Goal: Check status: Check status

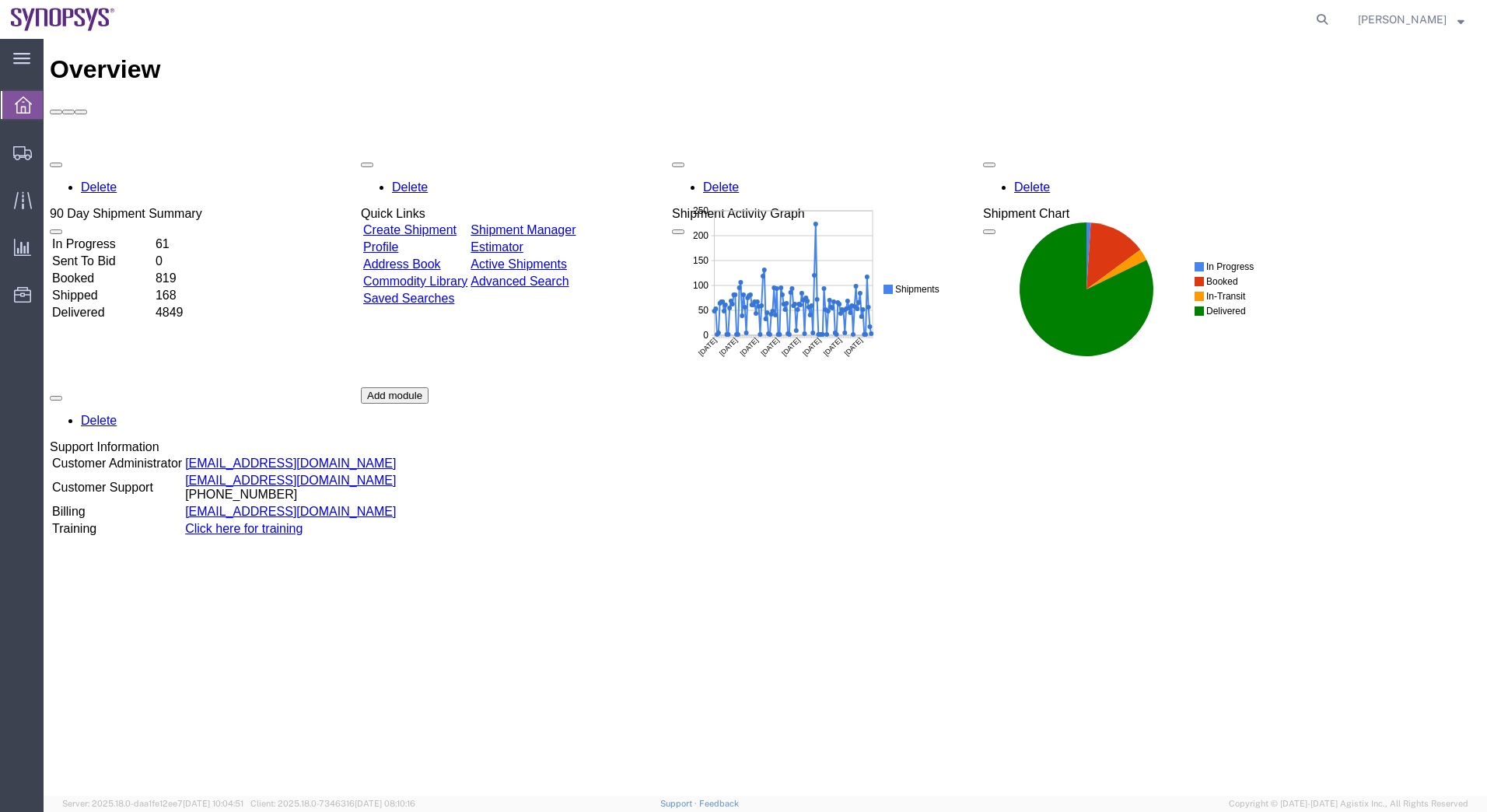
click at [575, 223] on link "Shipment Manager" at bounding box center [523, 230] width 105 height 13
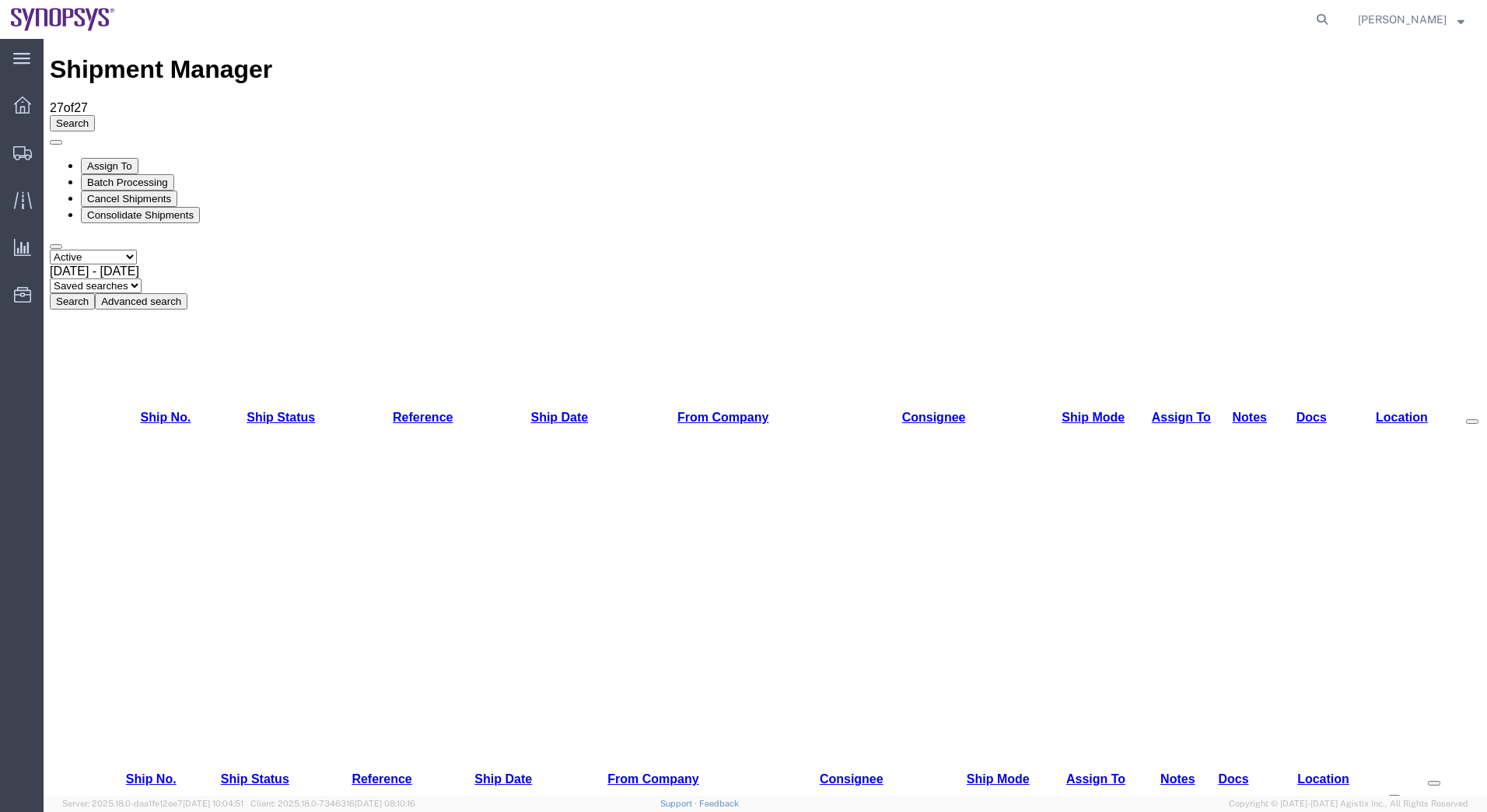
click at [187, 293] on button "Advanced search" at bounding box center [141, 301] width 93 height 17
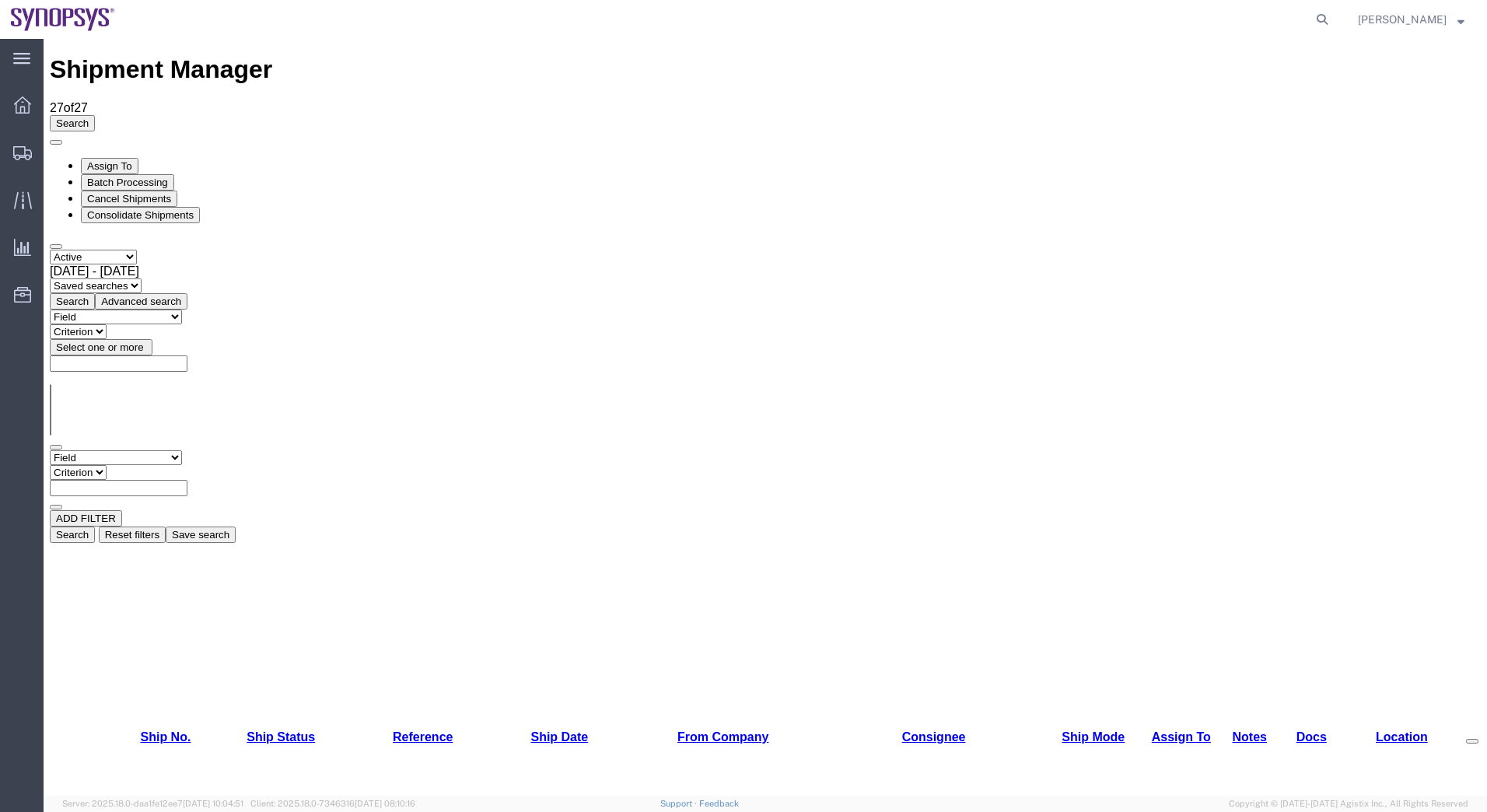
click at [203, 450] on div "Field Account Account Carrier Identifier Actual Delivery Date Actual Ship Date …" at bounding box center [766, 480] width 1432 height 60
click at [182, 450] on select "Field Account Account Carrier Identifier Actual Delivery Date Actual Ship Date …" at bounding box center [116, 457] width 132 height 15
select select "shipno"
click at [50, 450] on select "Field Account Account Carrier Identifier Actual Delivery Date Actual Ship Date …" at bounding box center [116, 457] width 132 height 15
click at [143, 465] on select "Criterion contains does not contain is is blank is not blank starts with" at bounding box center [97, 472] width 94 height 15
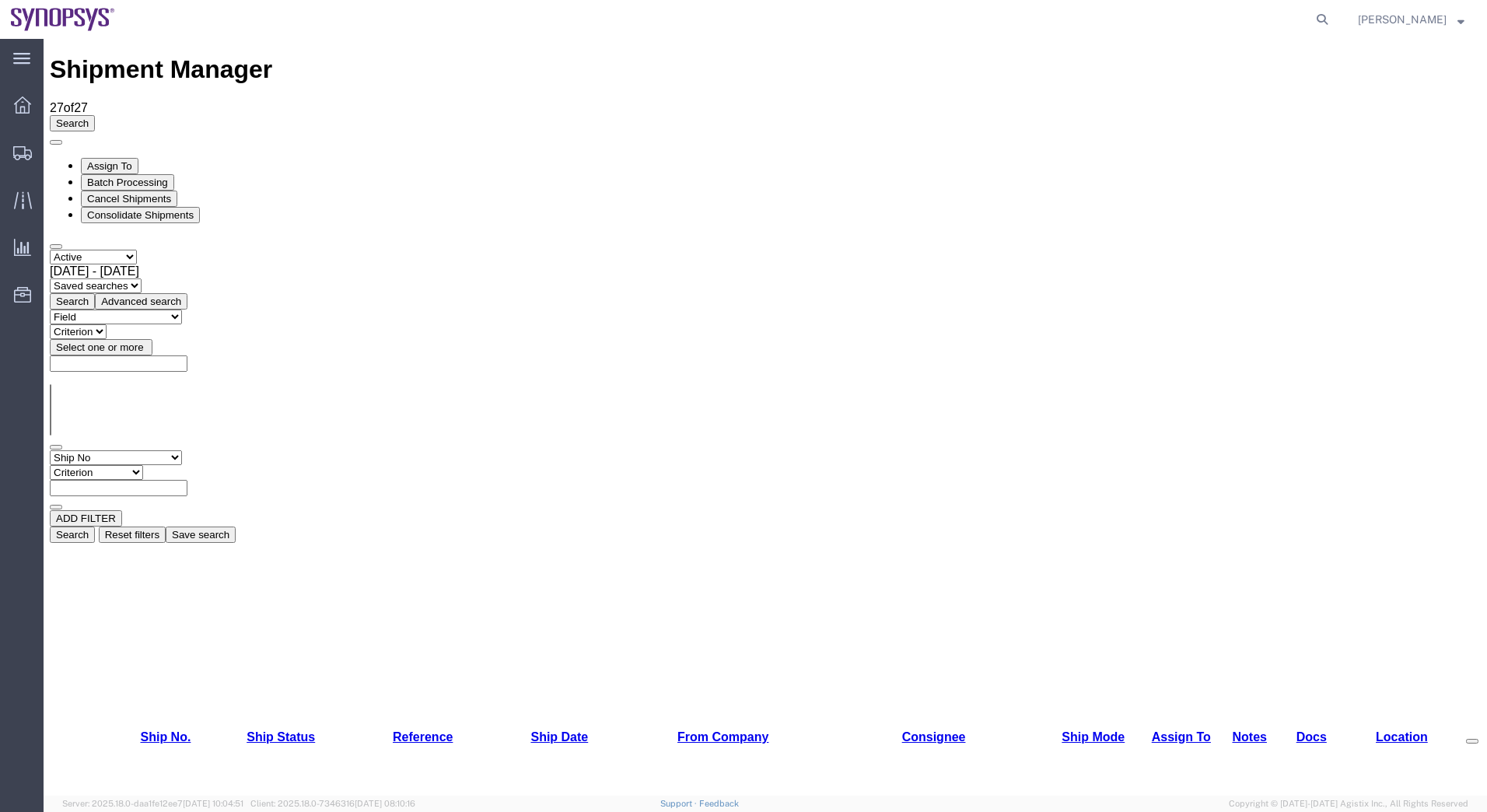
select select "is"
click at [143, 465] on select "Criterion contains does not contain is is blank is not blank starts with" at bounding box center [97, 472] width 94 height 15
click at [187, 479] on input "text" at bounding box center [119, 487] width 138 height 17
type input "56690199"
click at [95, 526] on button "Search" at bounding box center [72, 534] width 45 height 17
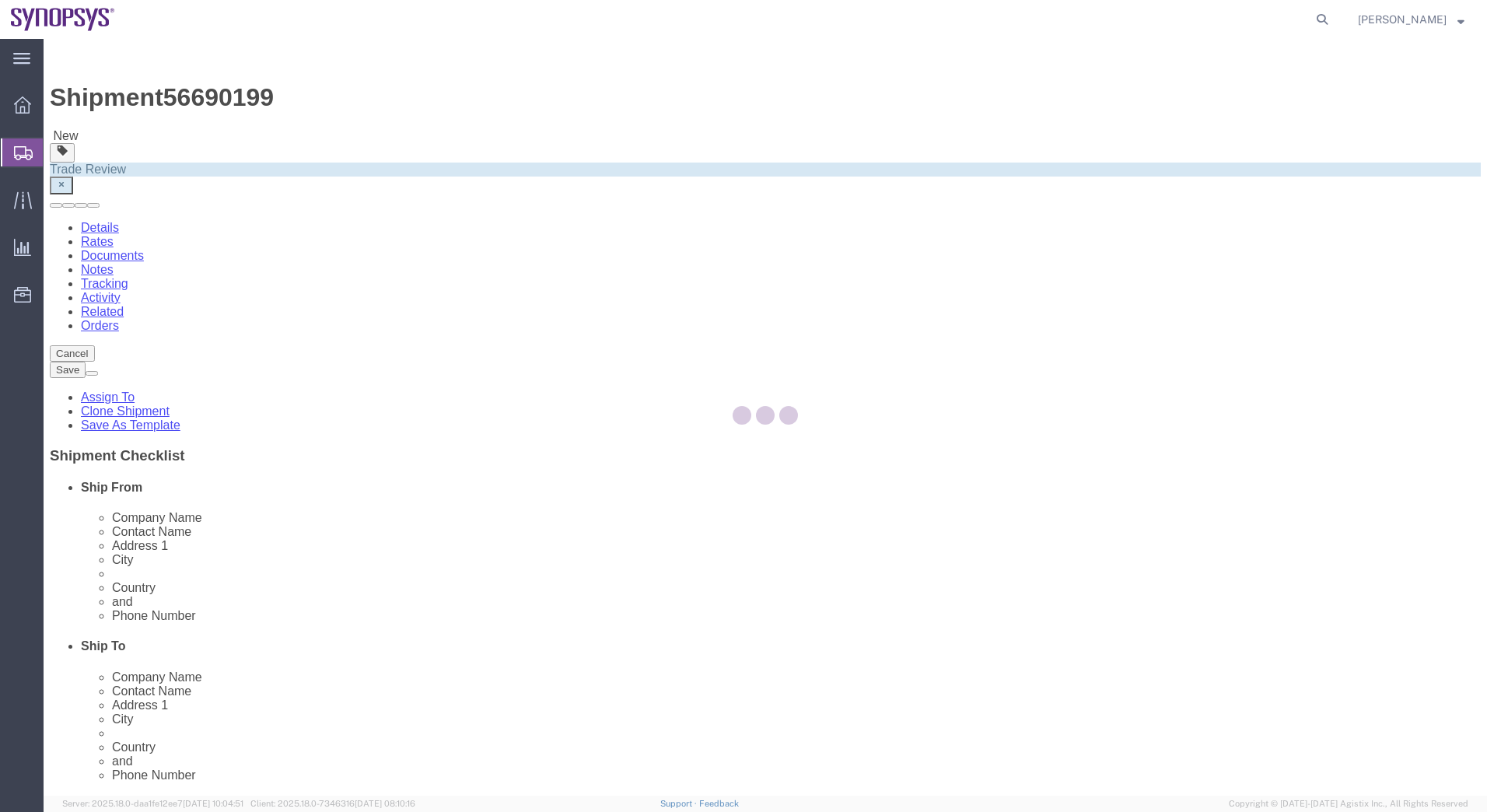
select select "63137"
select select
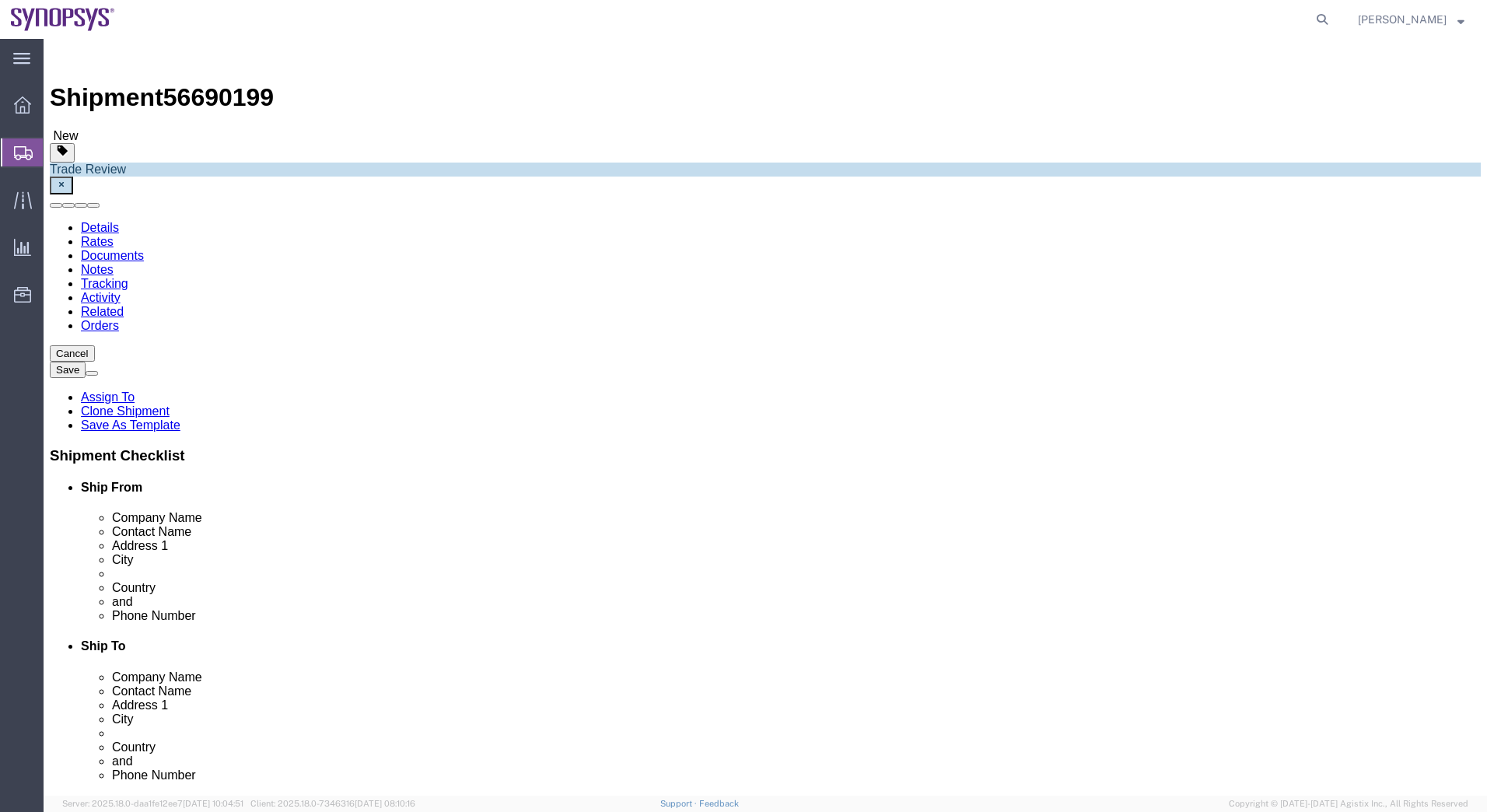
click link "Package Information"
click icon
drag, startPoint x: 195, startPoint y: 105, endPoint x: 193, endPoint y: 114, distance: 9.2
click icon
click img
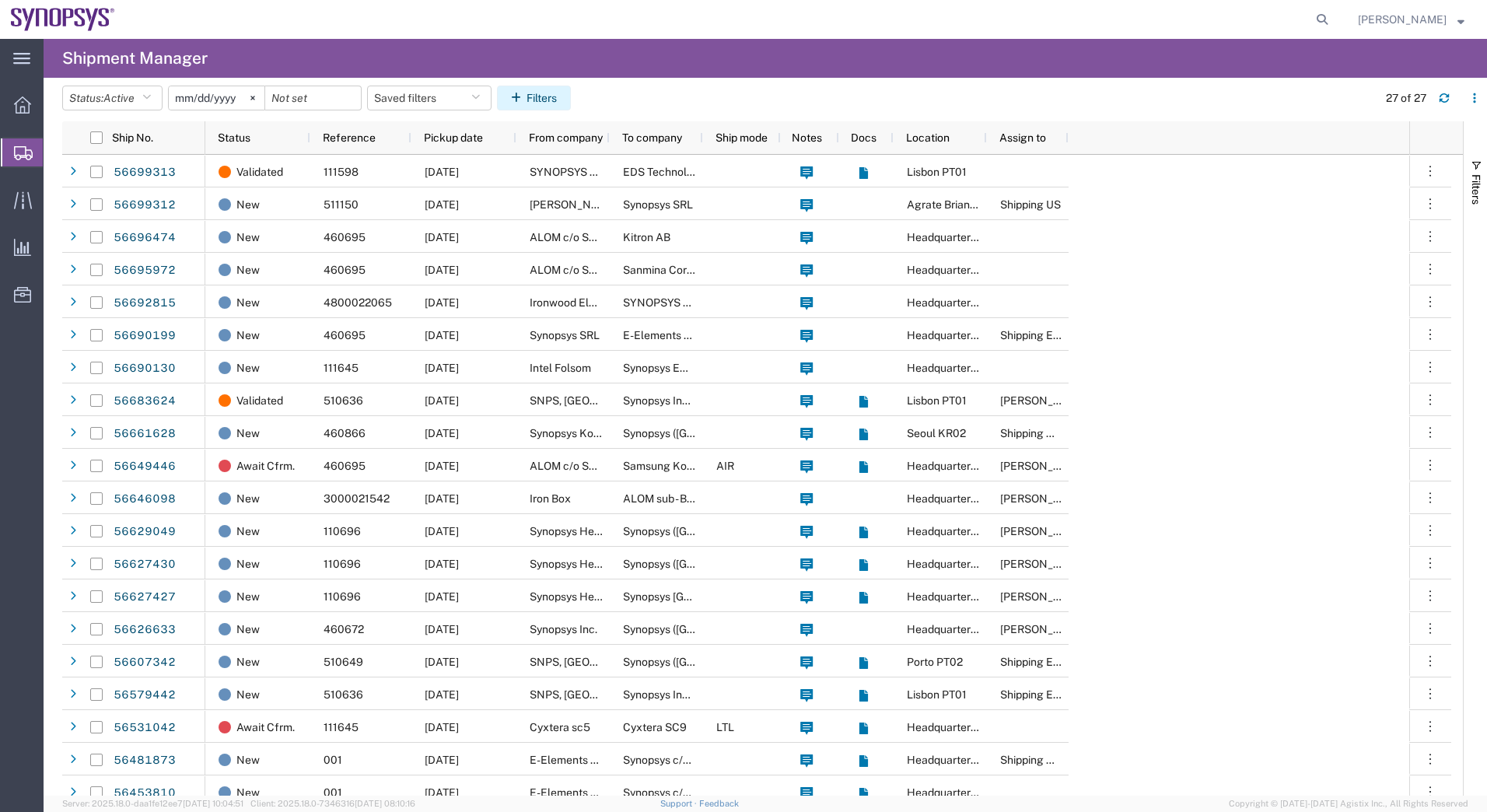
click at [526, 97] on icon "button" at bounding box center [519, 98] width 16 height 11
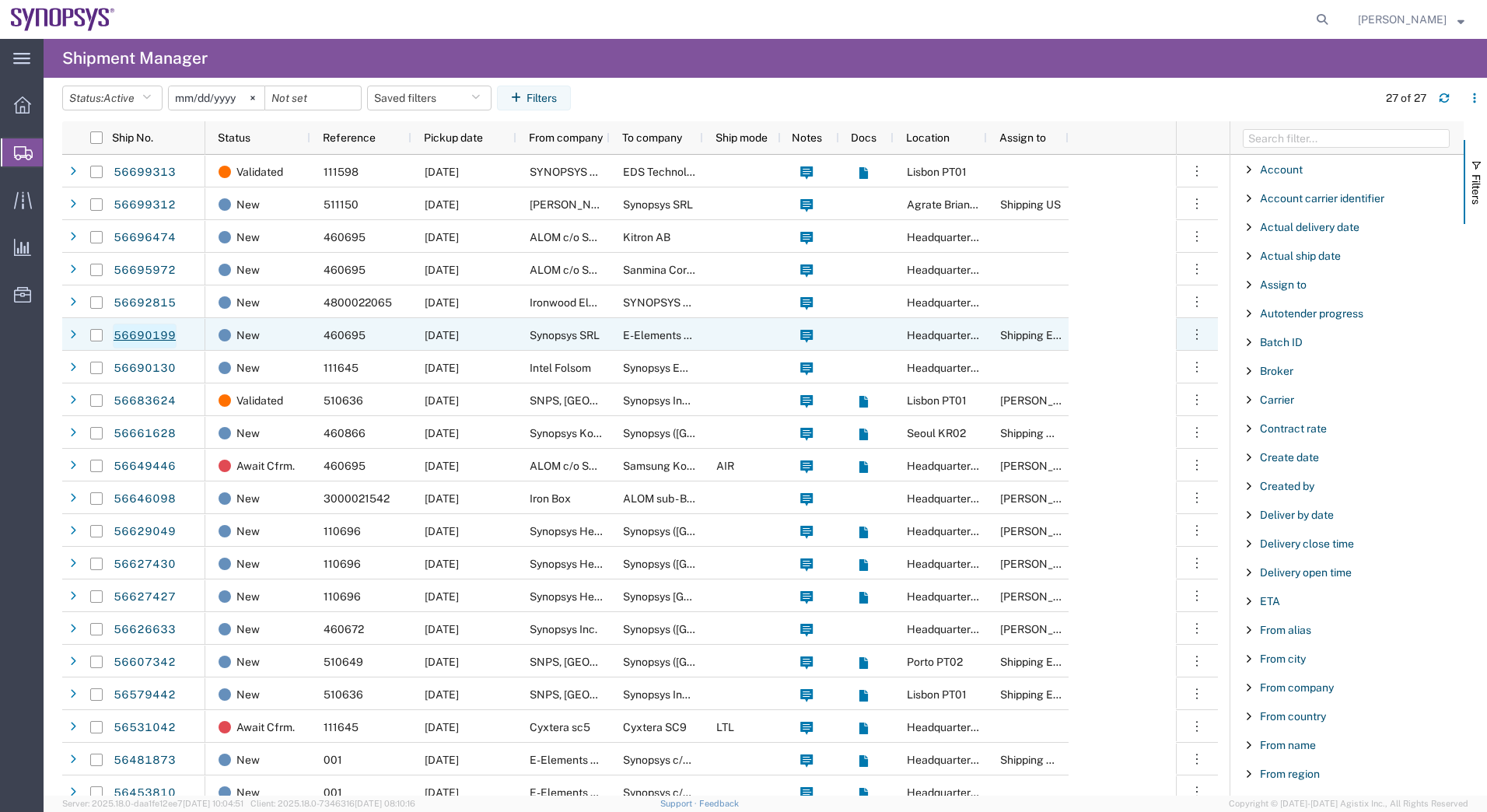
click at [145, 332] on link "56690199" at bounding box center [144, 335] width 63 height 25
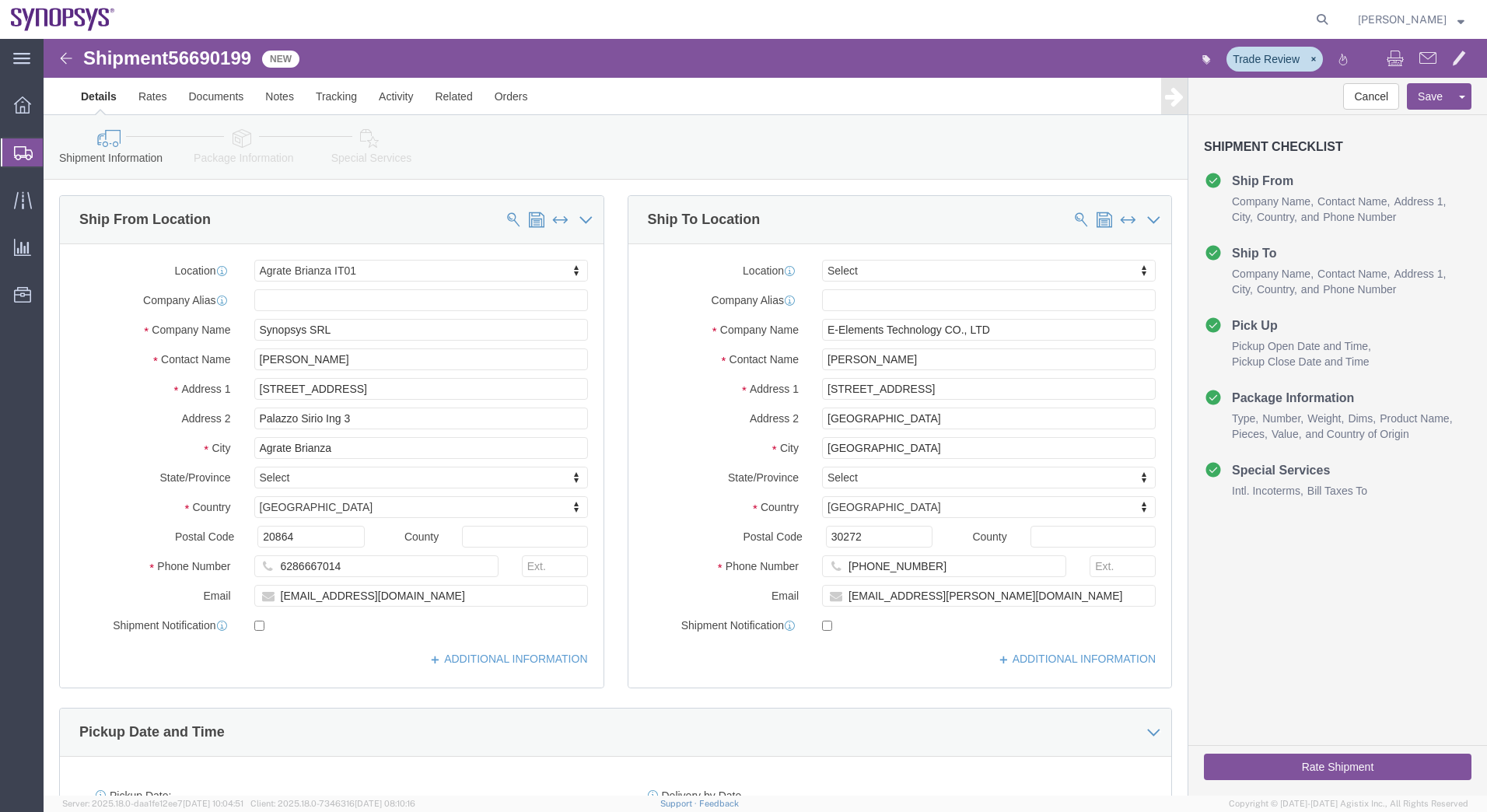
select select "63137"
select select
click div "Trade Review"
click link "Package Information"
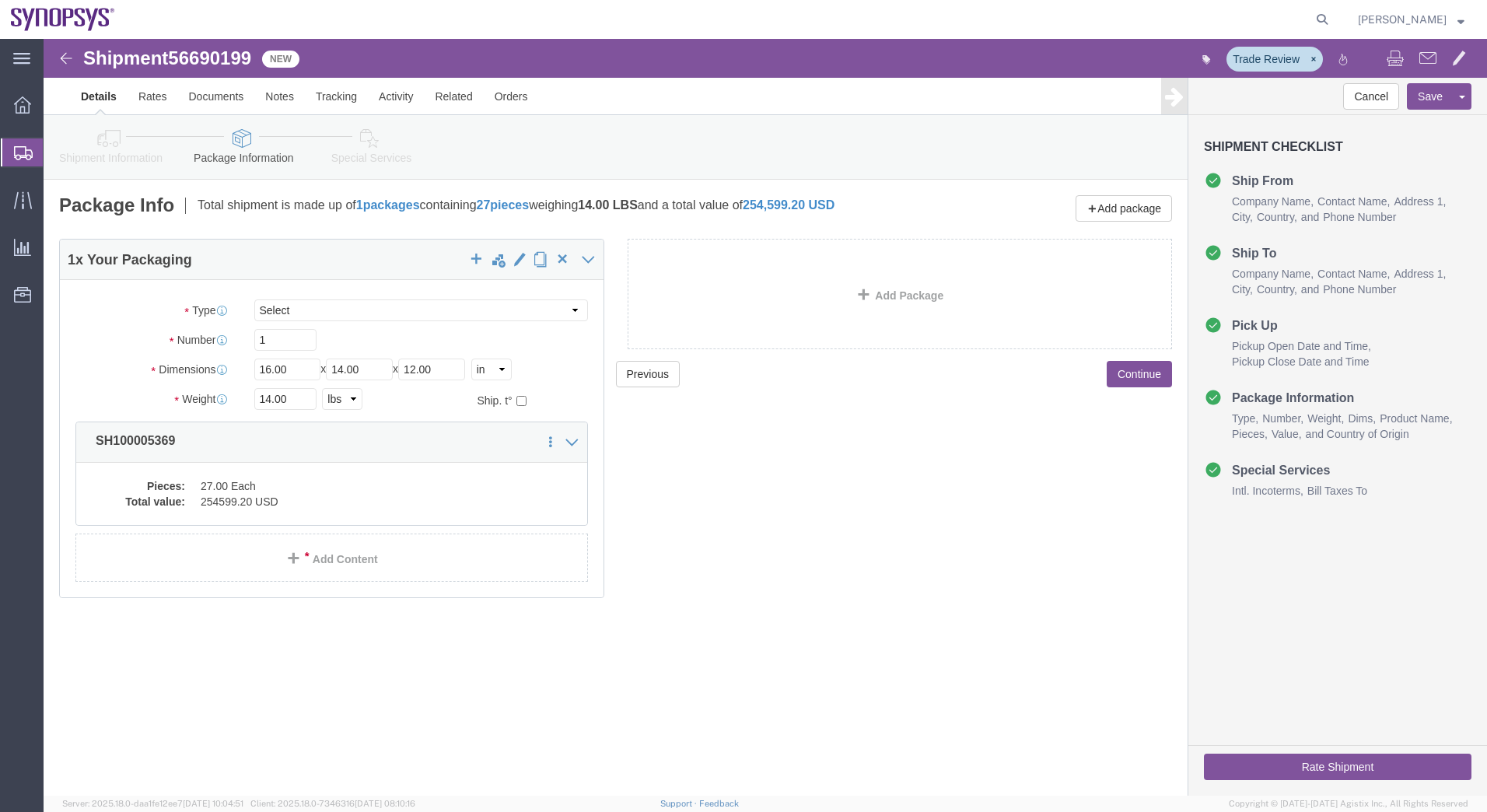
click div "Pieces: 27.00 Each Total value: 254599.20 USD"
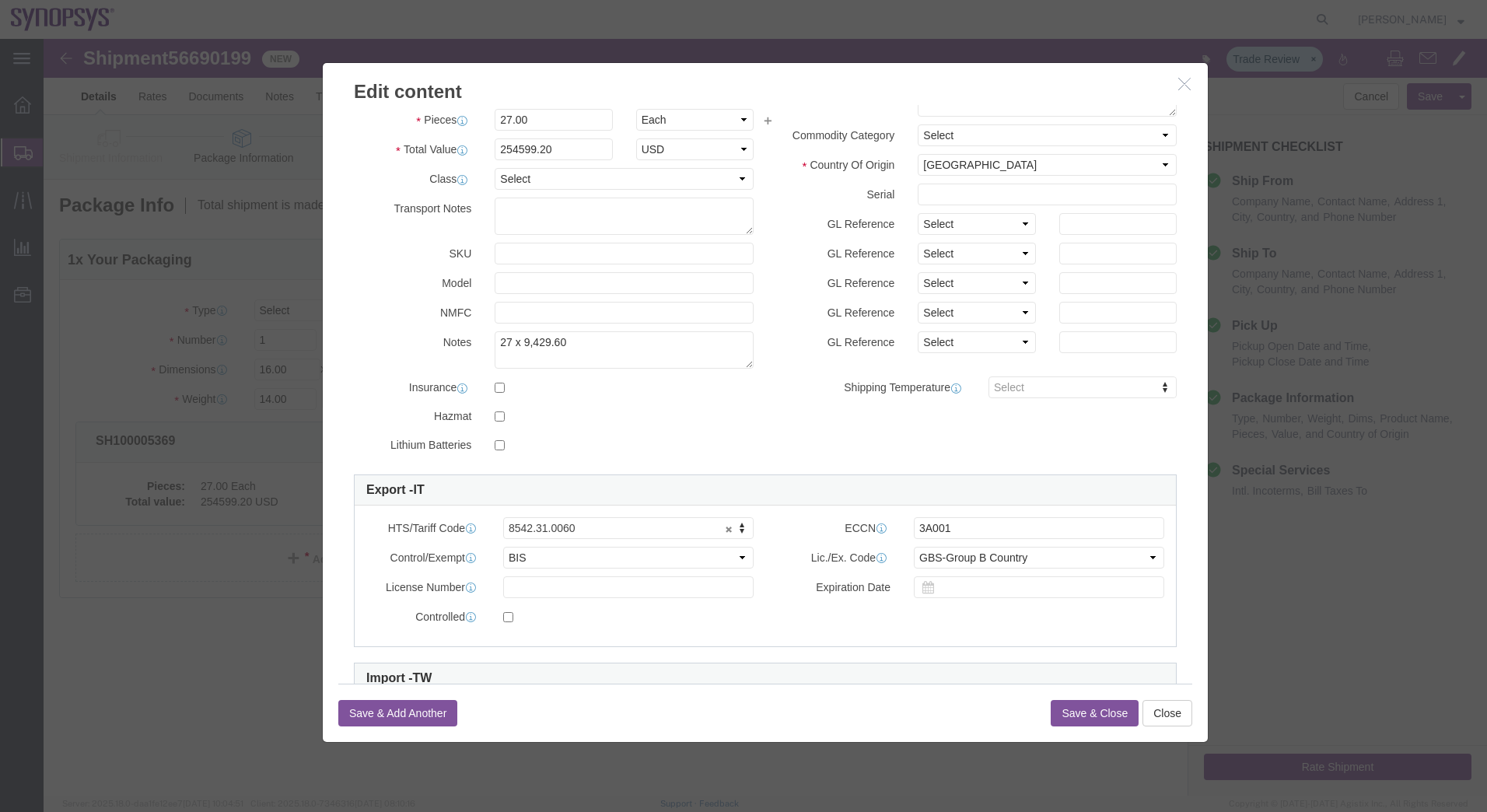
scroll to position [194, 0]
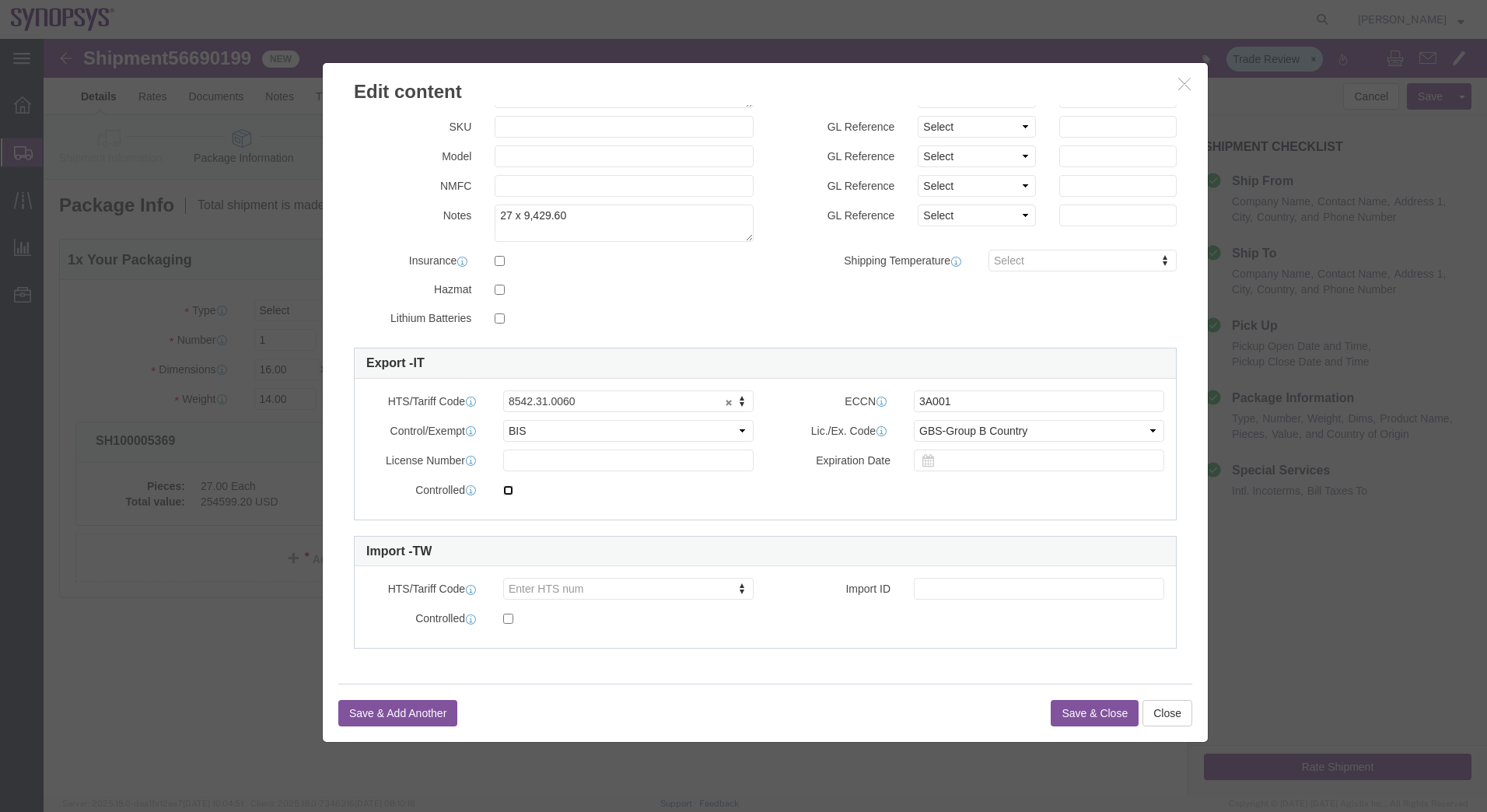
click input "checkbox"
checkbox input "true"
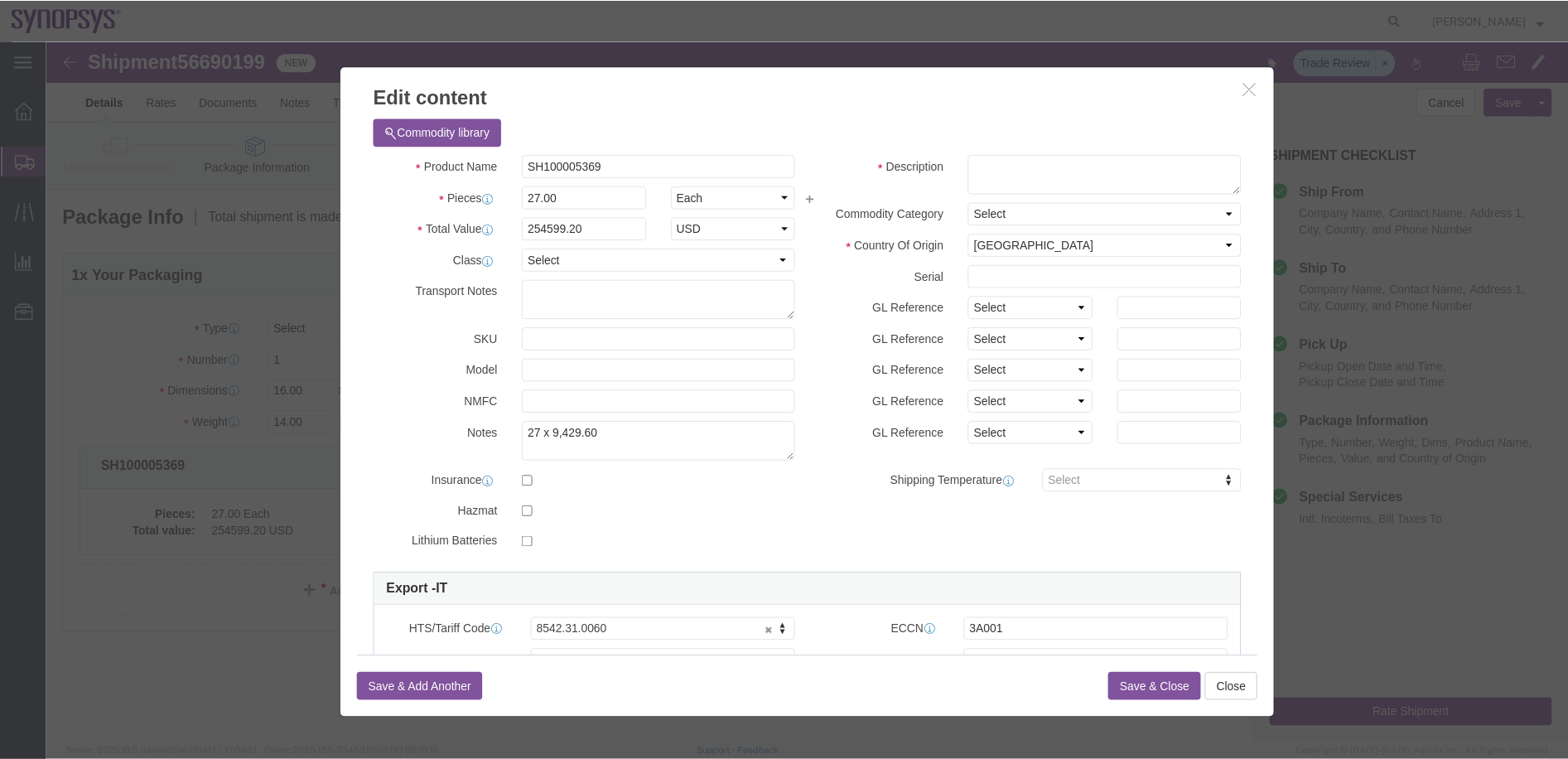
scroll to position [0, 0]
click div
click icon "button"
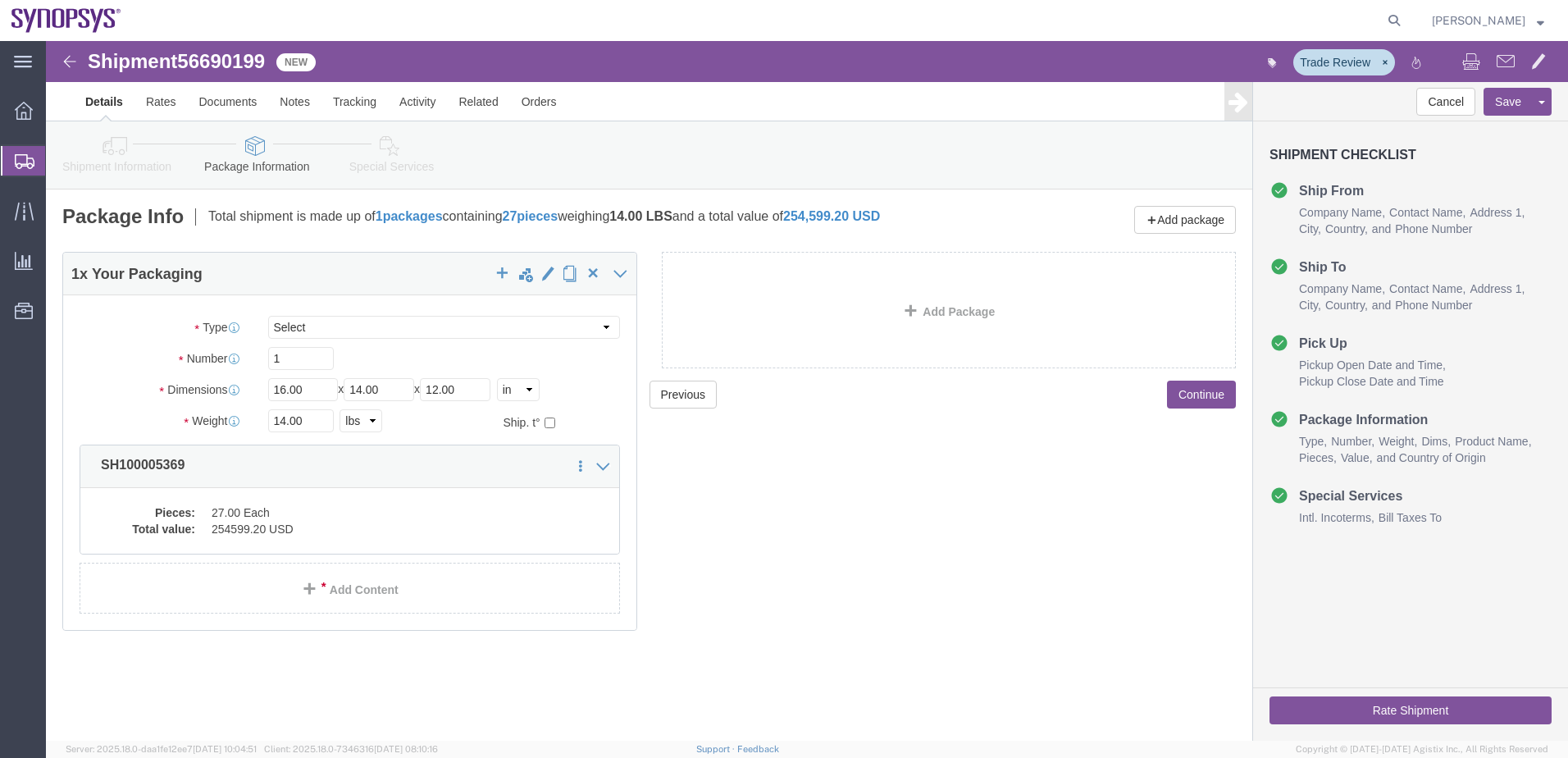
click link "Shipment Information"
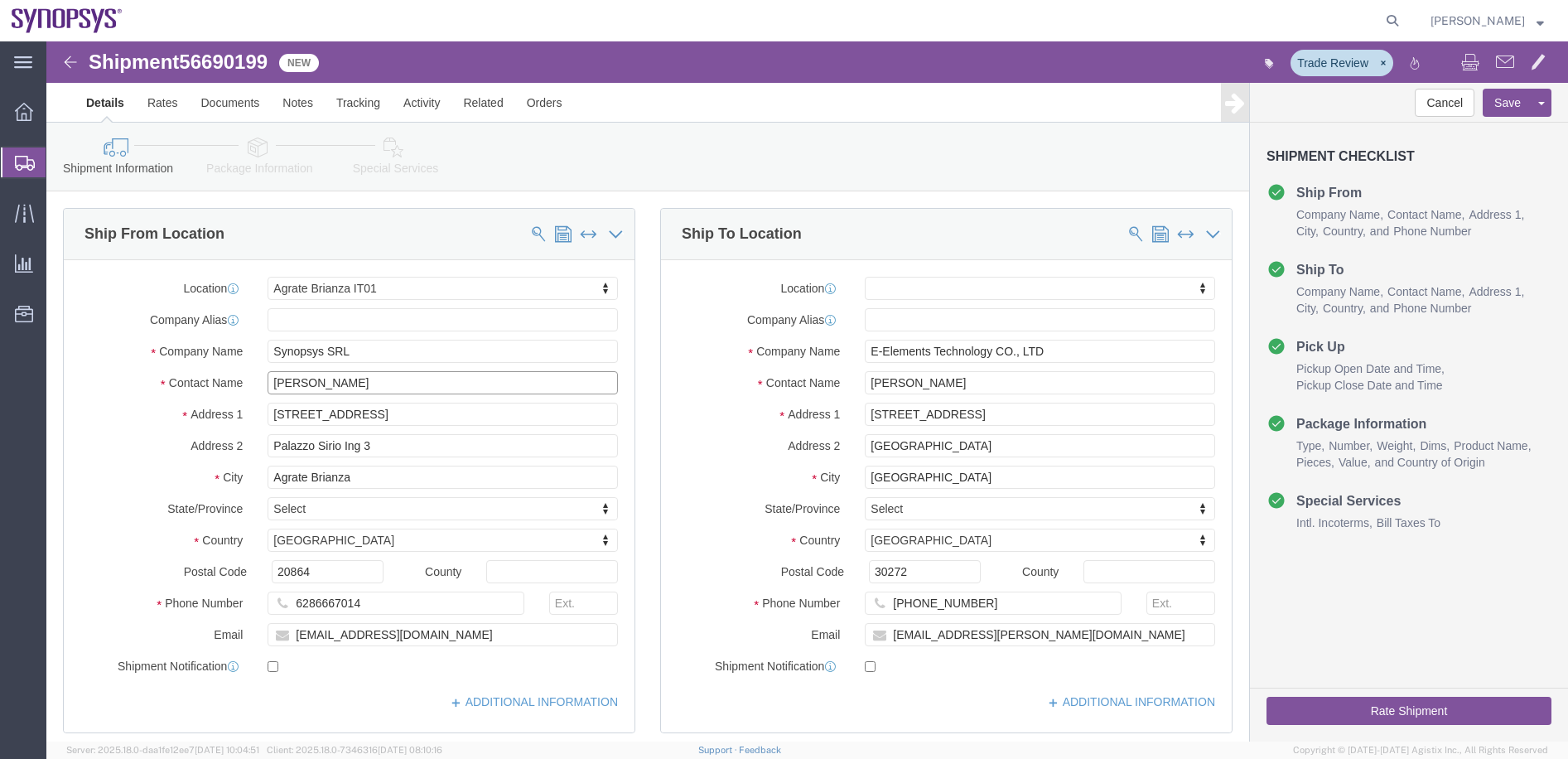
drag, startPoint x: 294, startPoint y: 341, endPoint x: 189, endPoint y: 335, distance: 105.2
click div "Contact Name [PERSON_NAME]"
click link "Rates"
click div
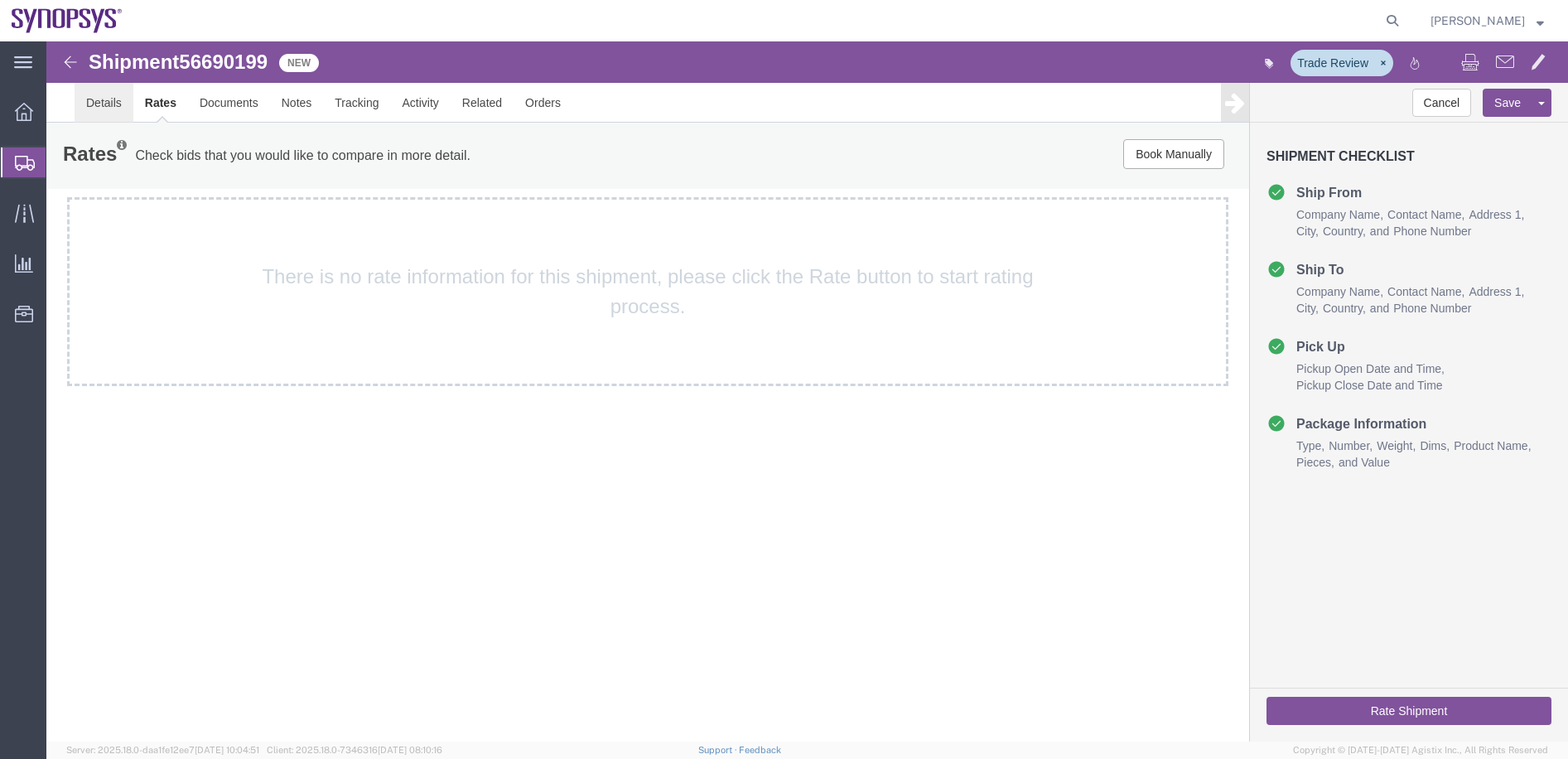
click at [108, 109] on link "Details" at bounding box center [104, 102] width 59 height 40
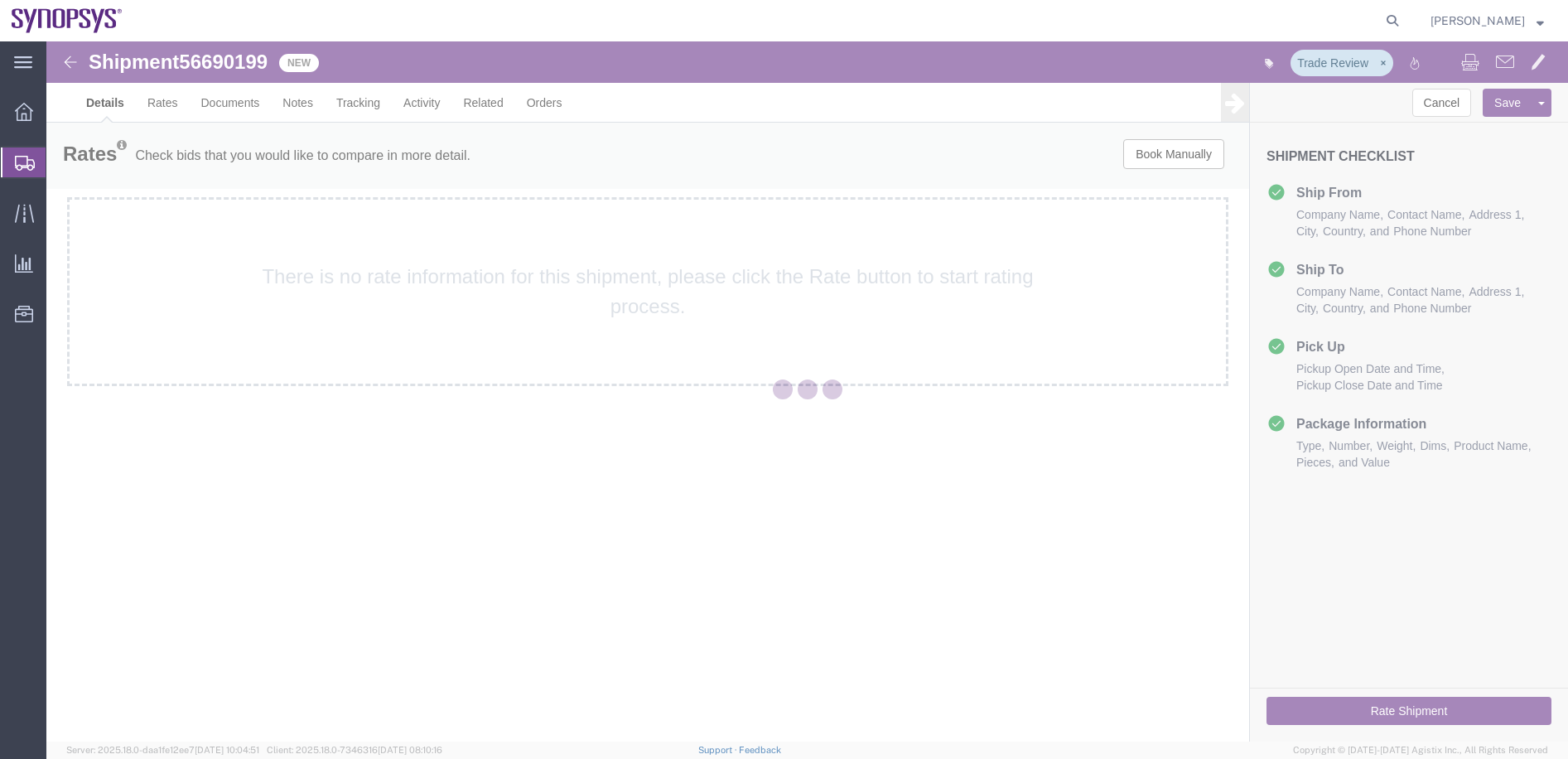
select select "63137"
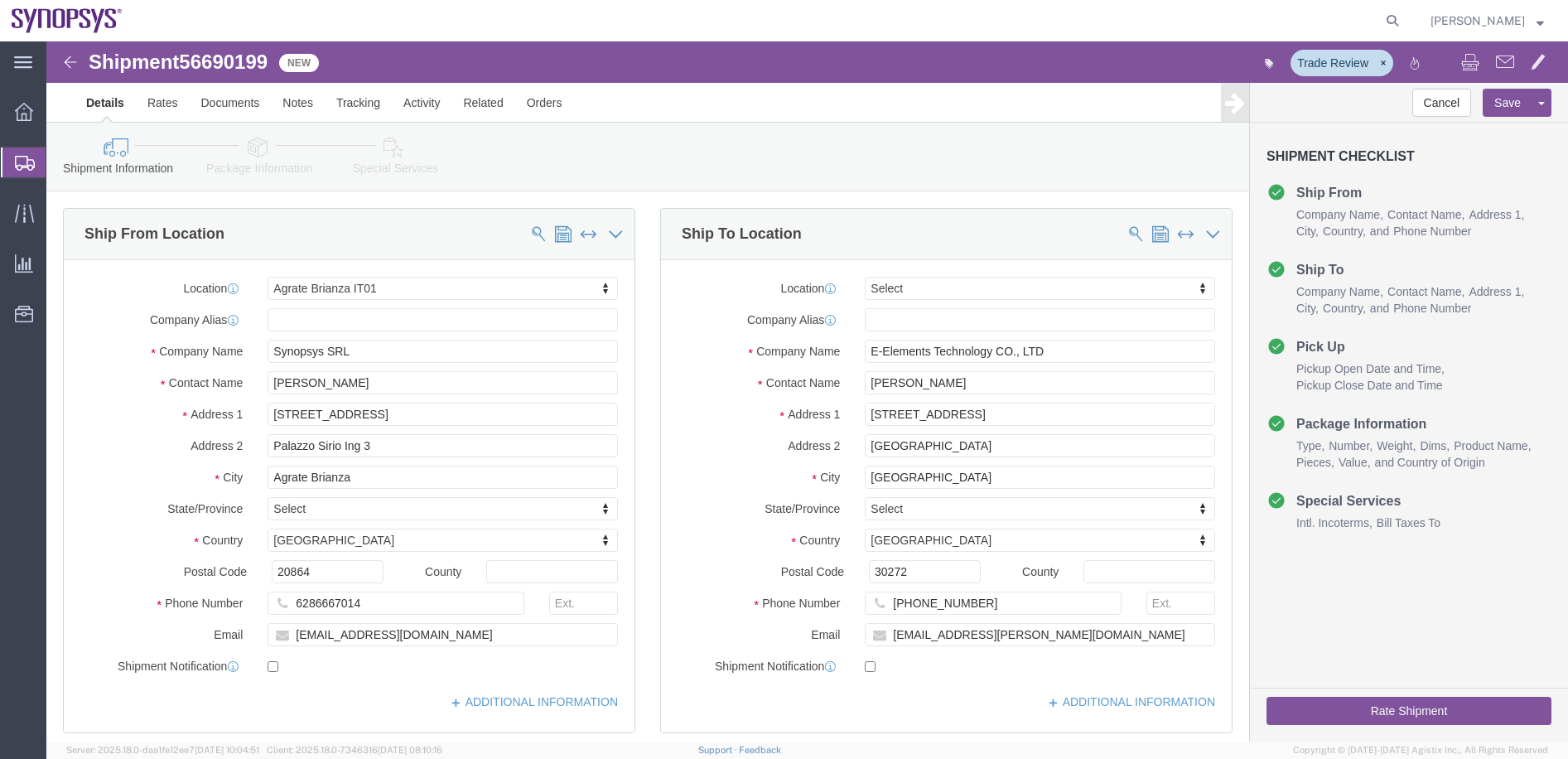
click link "Package Information"
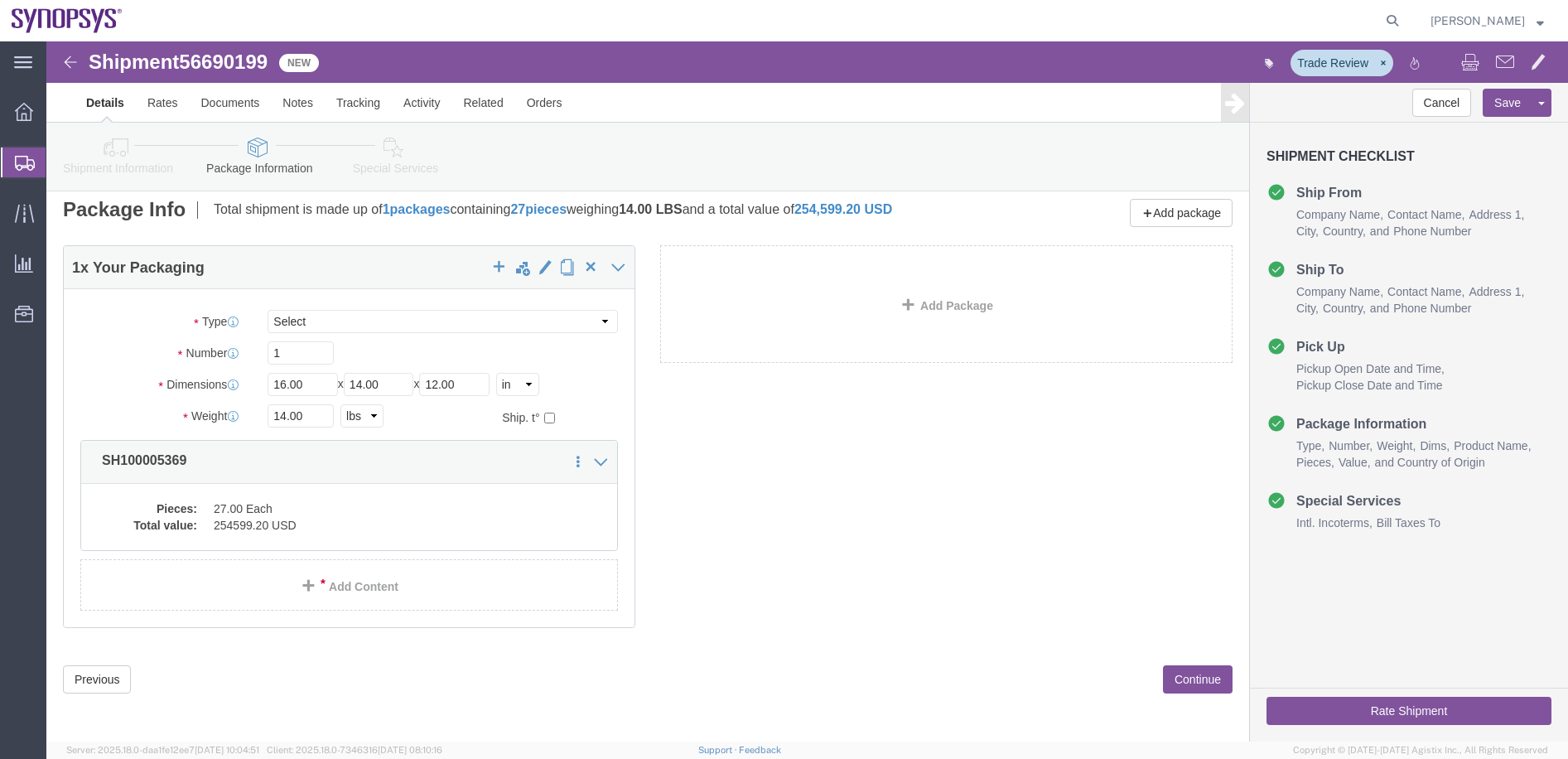
scroll to position [12, 0]
click dd "27.00 Each"
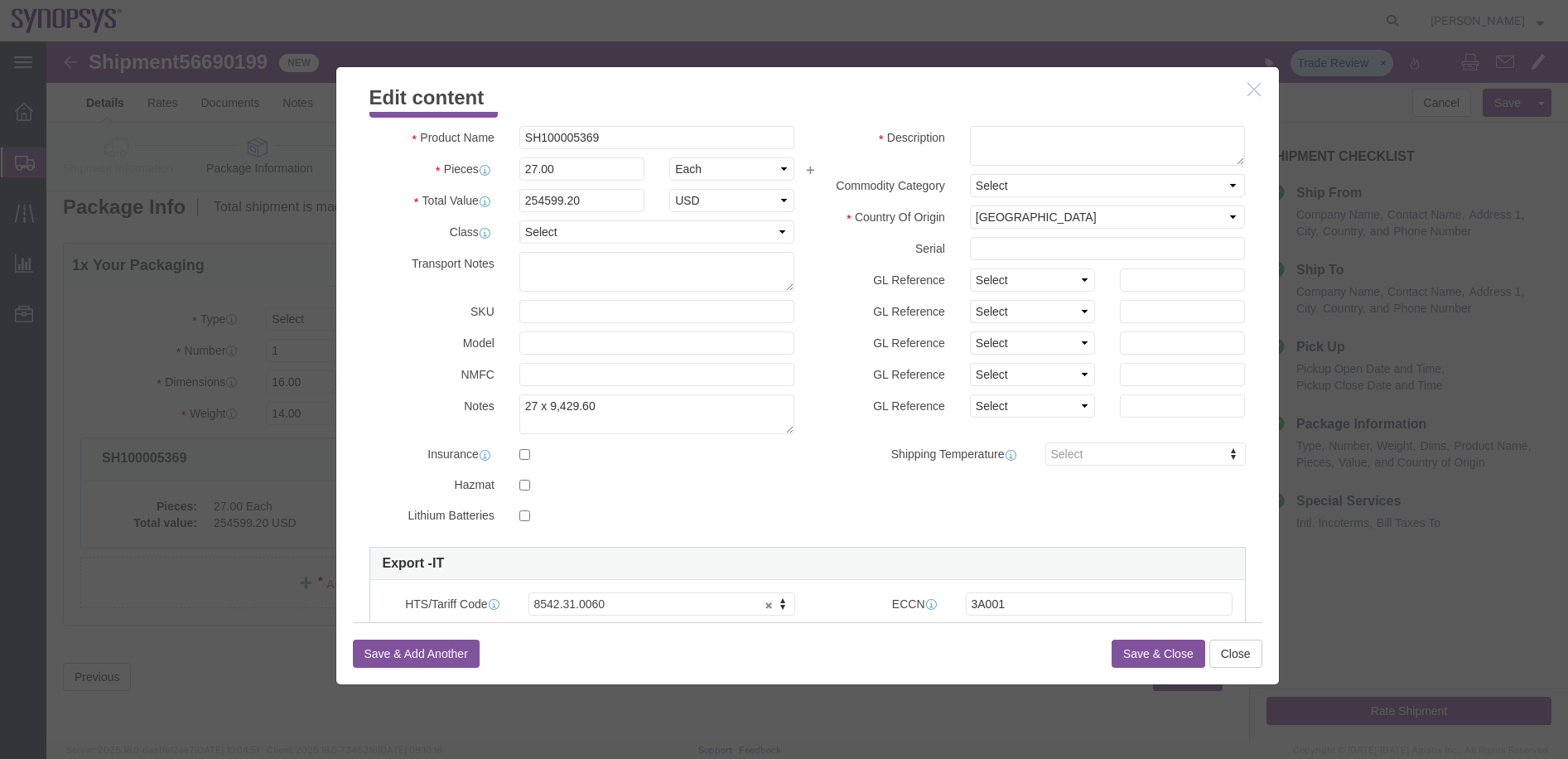
scroll to position [0, 0]
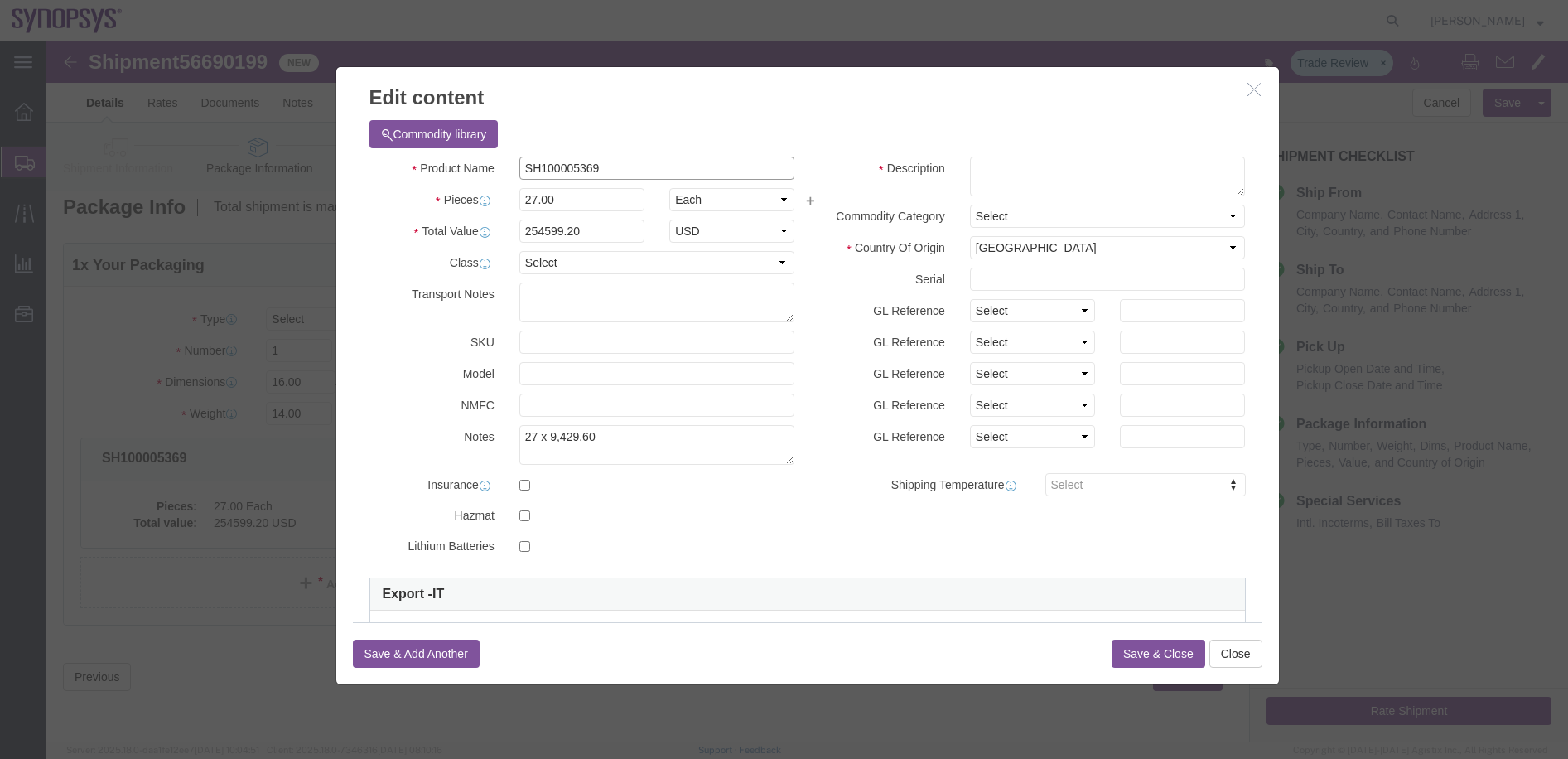
drag, startPoint x: 565, startPoint y: 129, endPoint x: 453, endPoint y: 128, distance: 112.0
click div "Product Name SH100005369"
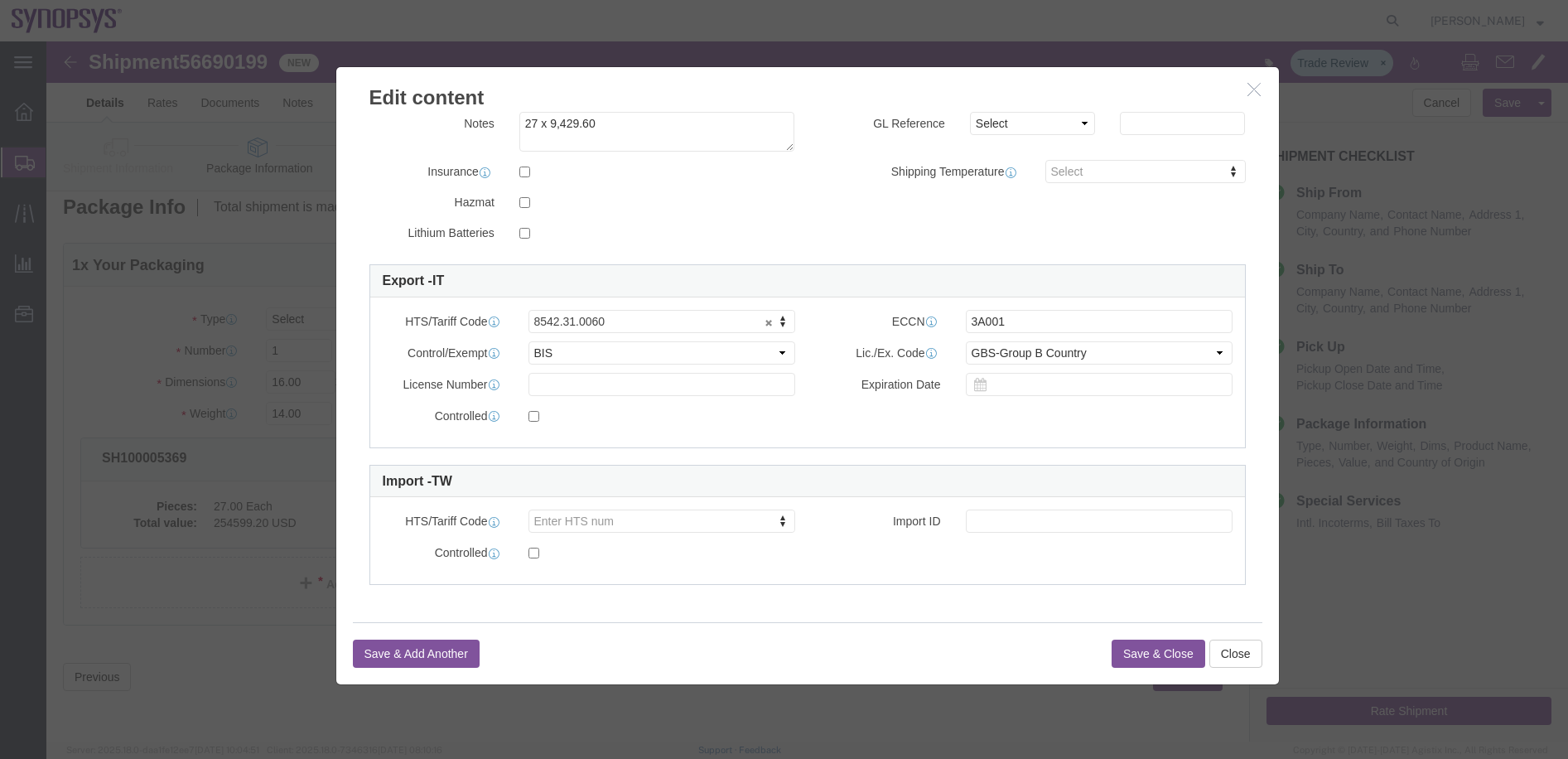
click div
click icon "button"
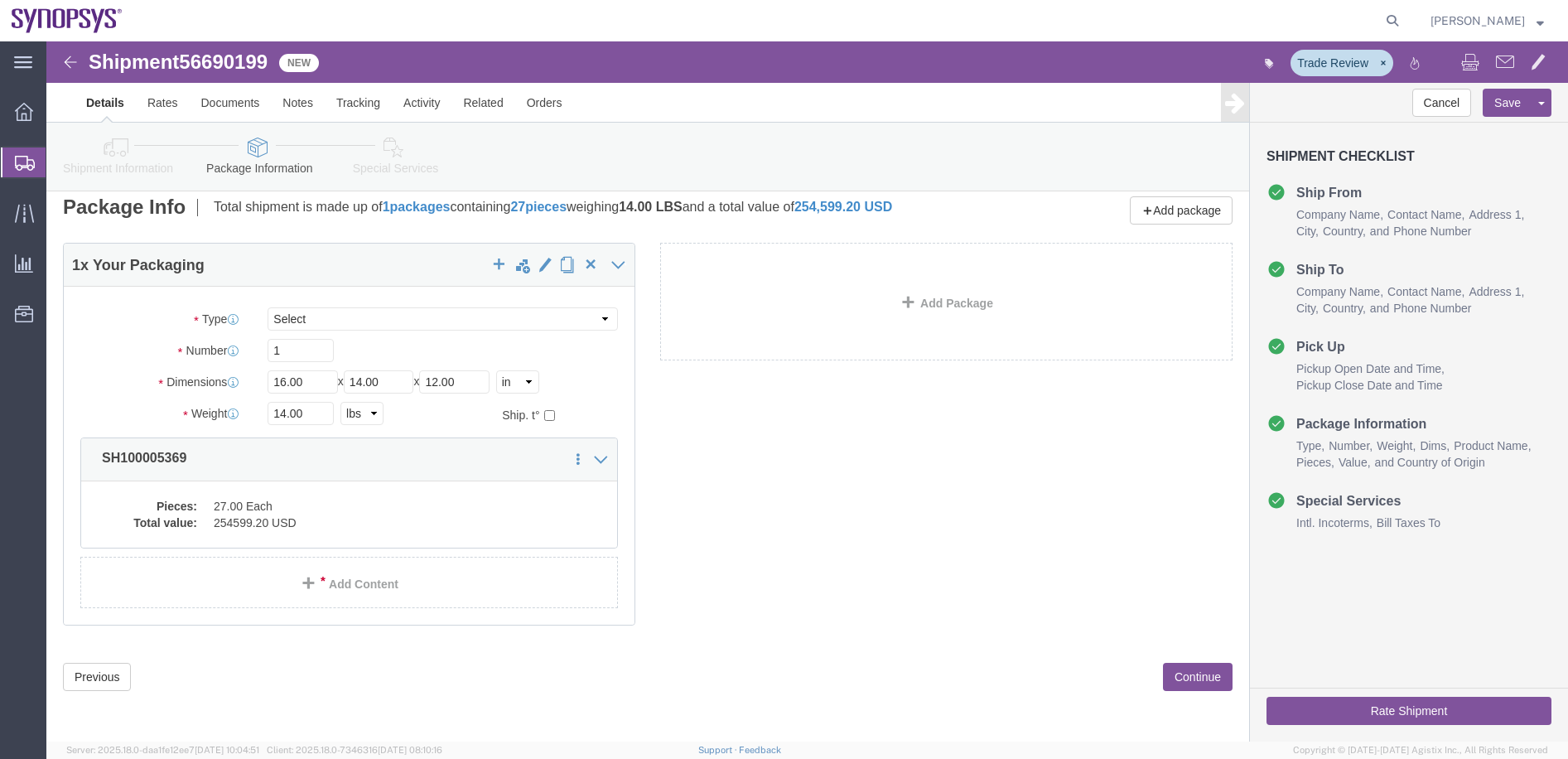
click icon
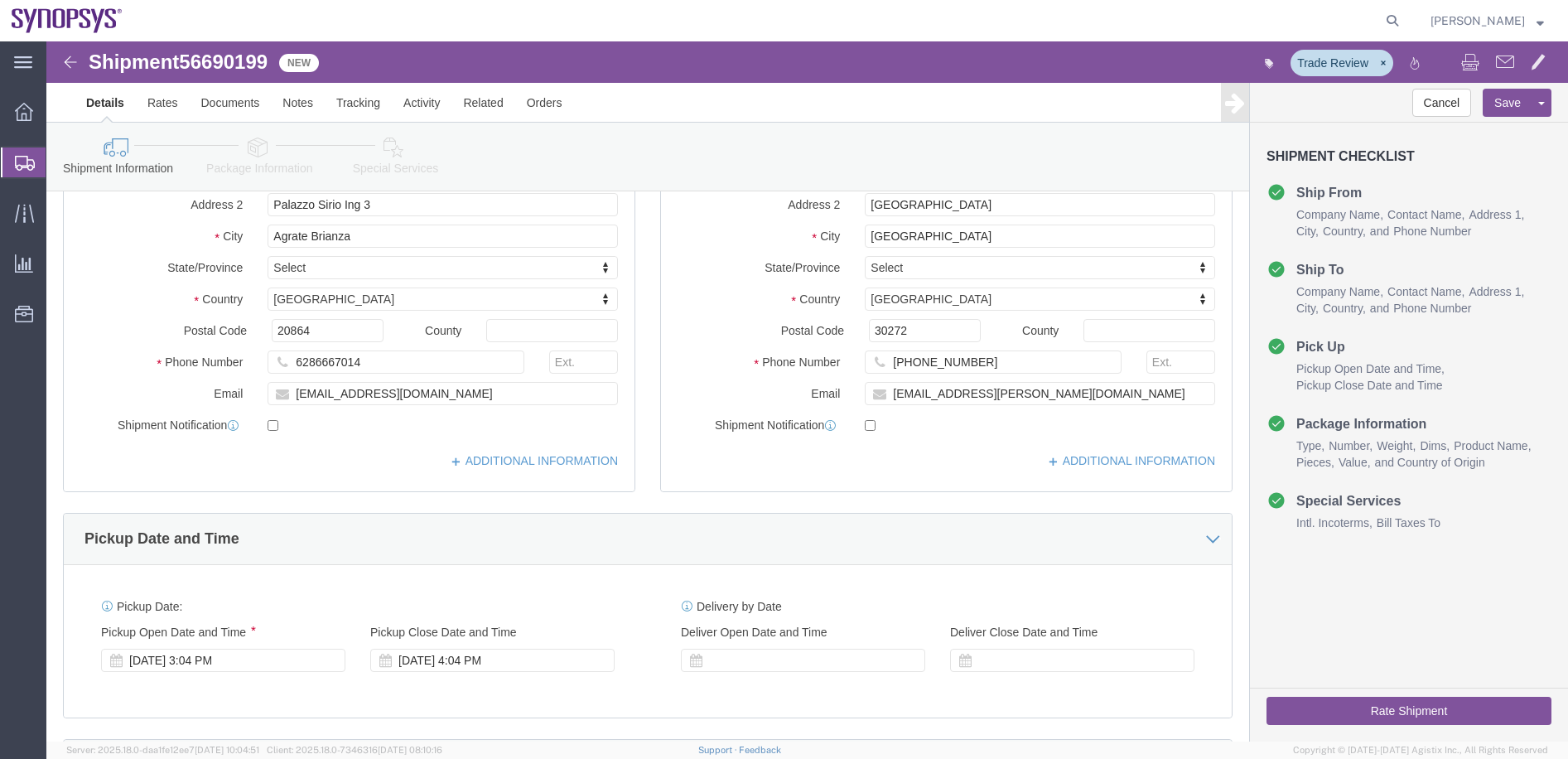
scroll to position [12, 0]
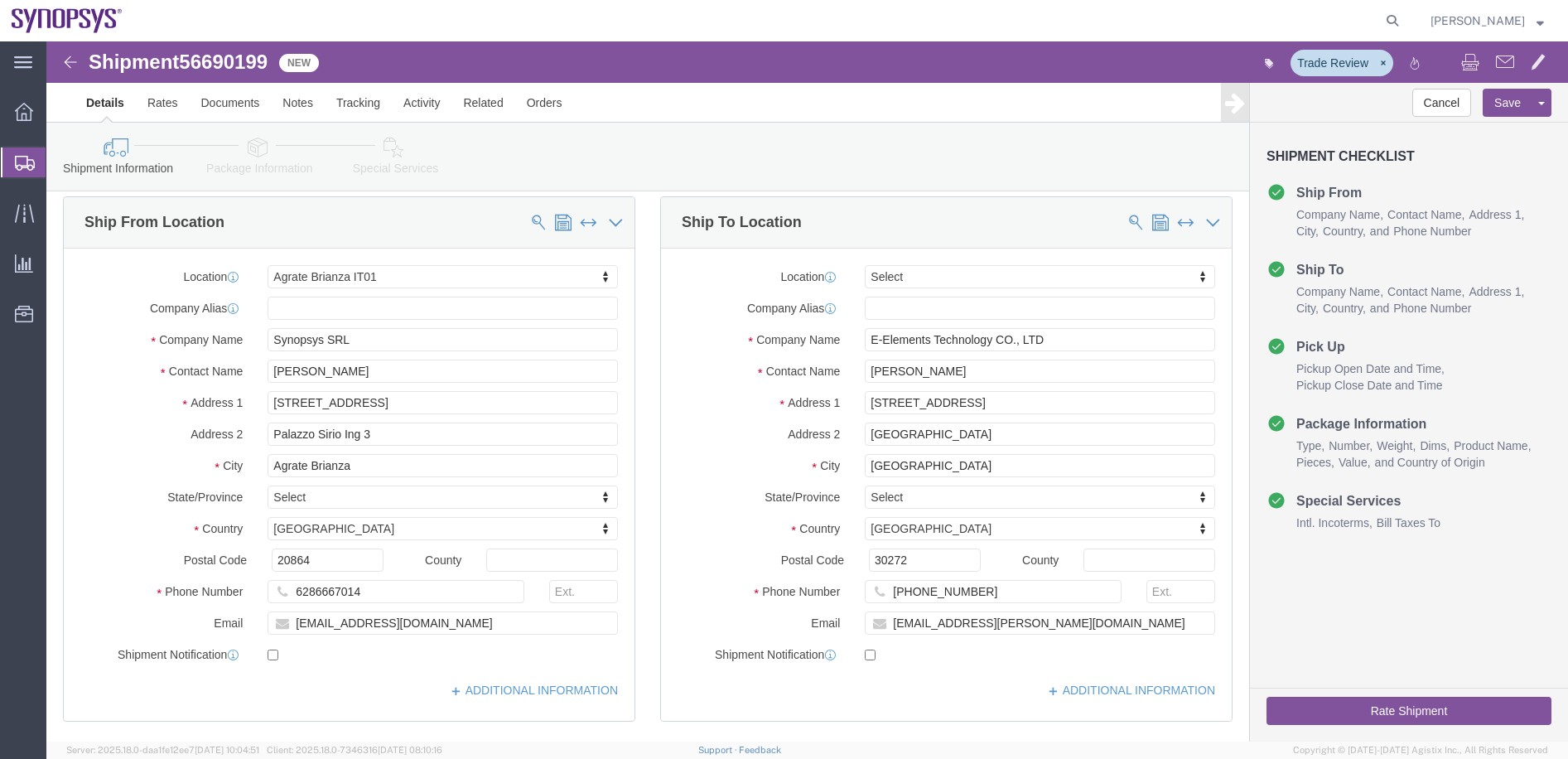
click img
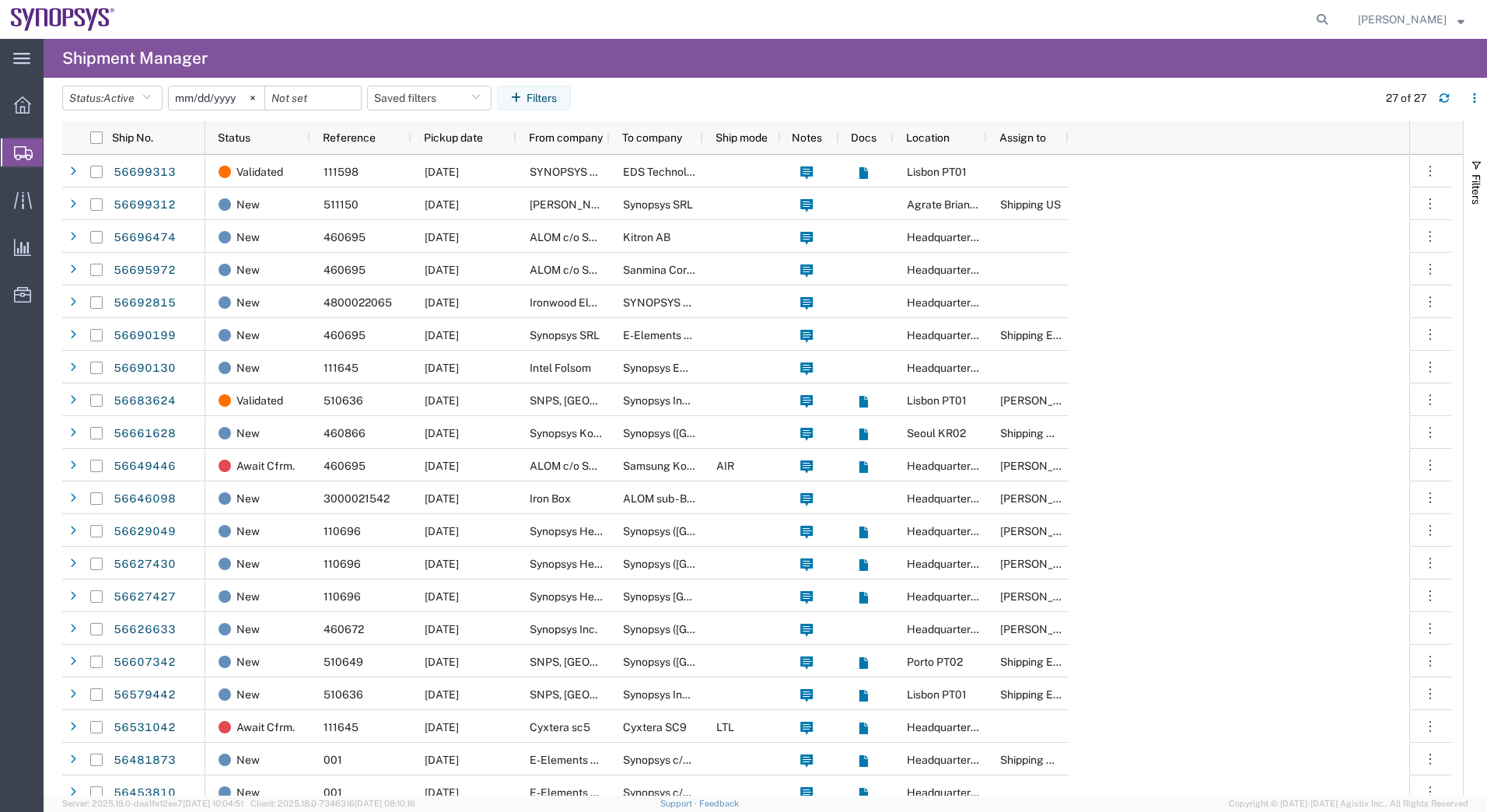
click at [1334, 379] on div "Validated 111598 [DATE] SYNOPSYS EMULATION AND VERIFICATION EDS Technologies Pv…" at bounding box center [807, 595] width 1204 height 882
